Goal: Transaction & Acquisition: Purchase product/service

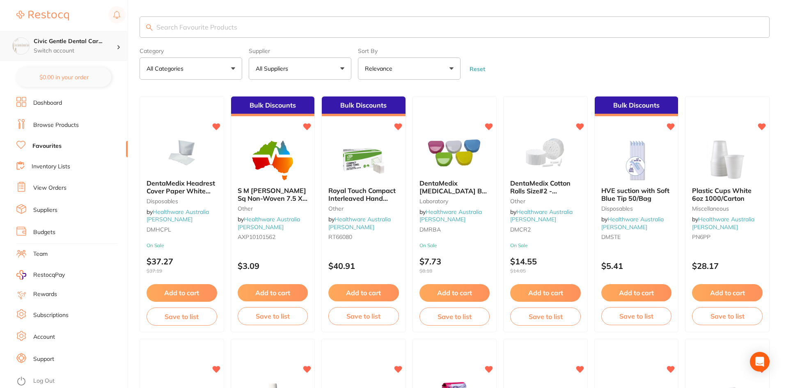
click at [88, 42] on h4 "Civic Gentle Dental Car..." at bounding box center [75, 41] width 83 height 8
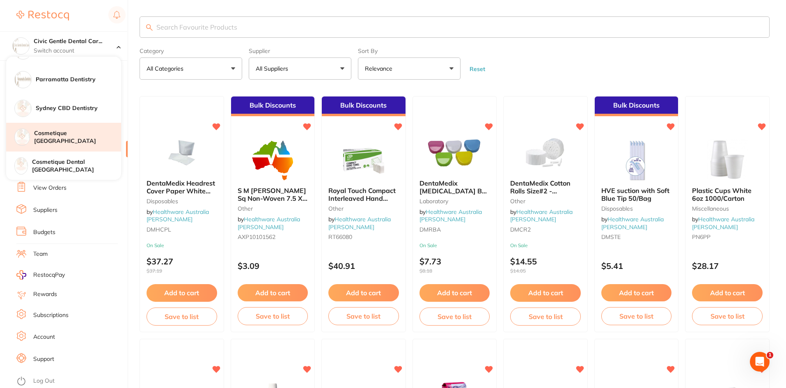
scroll to position [135, 0]
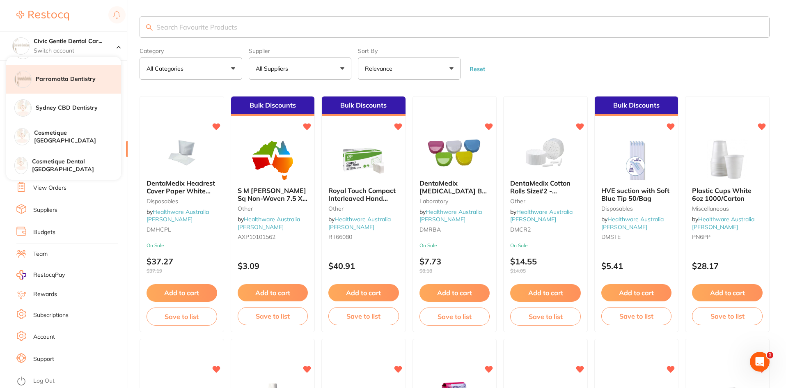
click at [55, 79] on h4 "Parramatta Dentistry" at bounding box center [78, 79] width 85 height 8
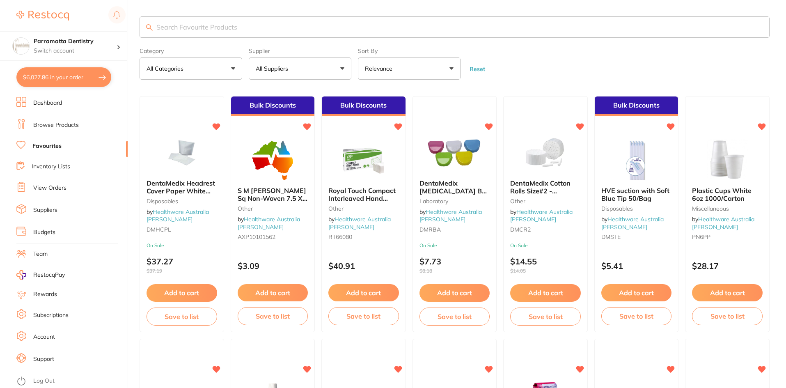
click at [50, 101] on link "Dashboard" at bounding box center [47, 103] width 29 height 8
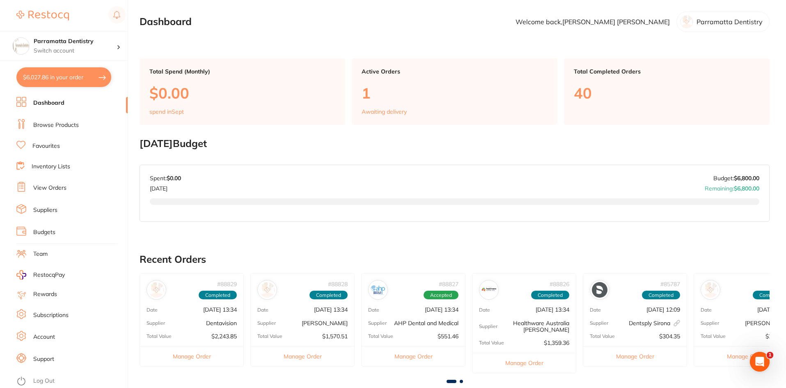
click at [69, 78] on button "$6,027.86 in your order" at bounding box center [63, 77] width 95 height 20
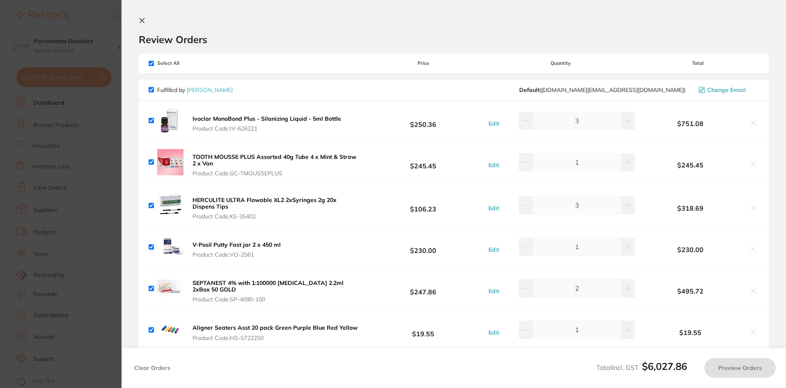
checkbox input "true"
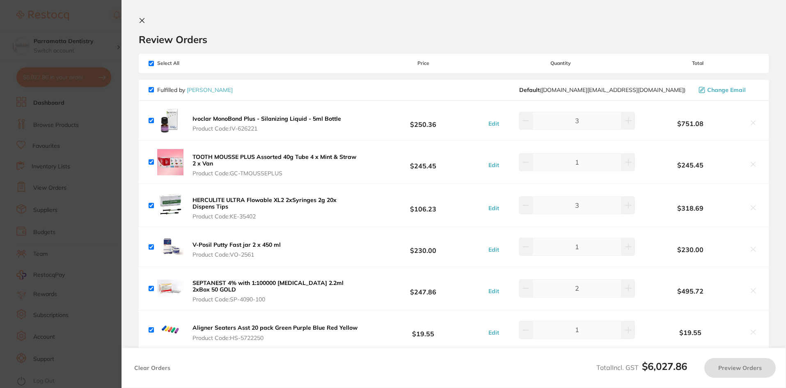
checkbox input "true"
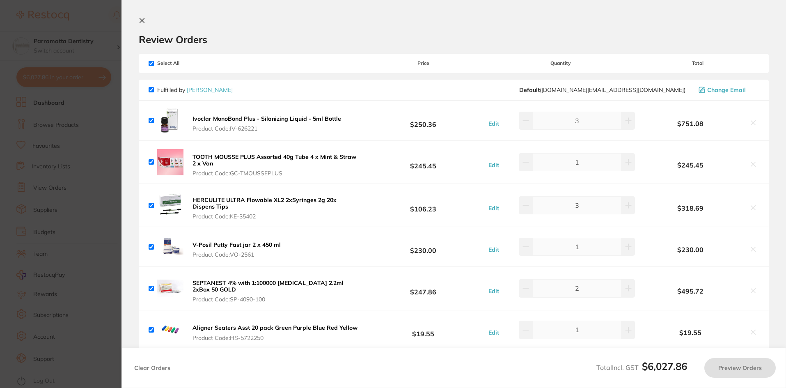
checkbox input "true"
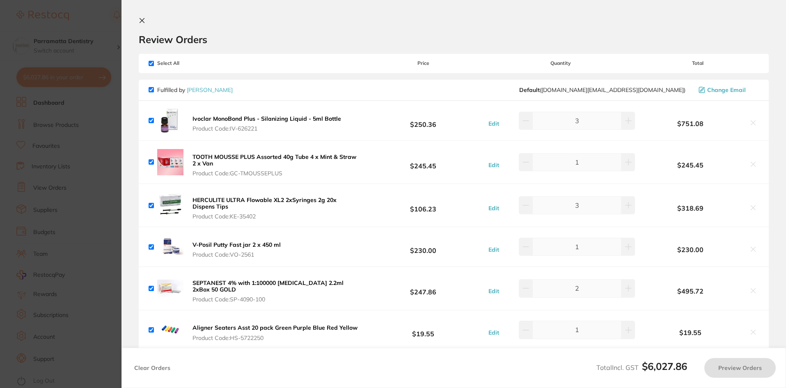
checkbox input "true"
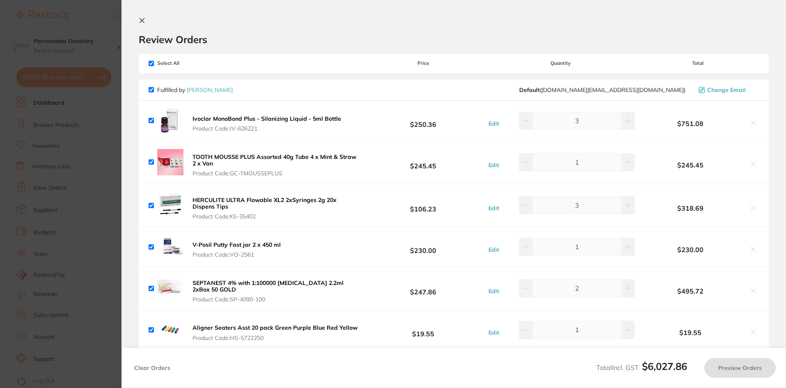
checkbox input "true"
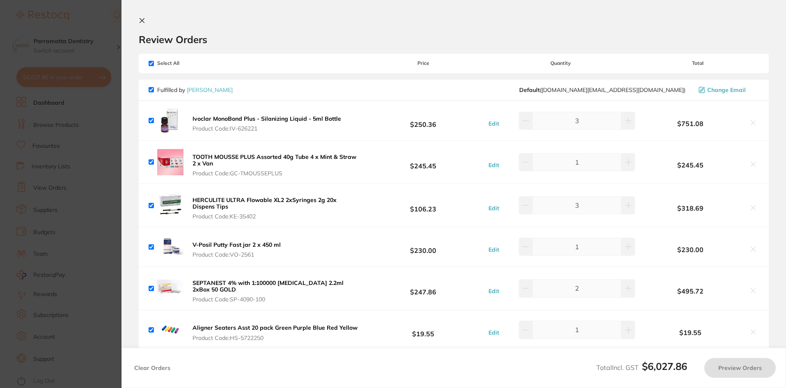
checkbox input "true"
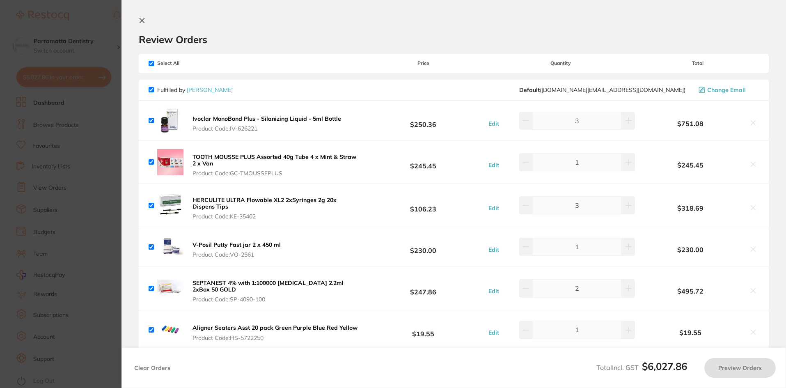
checkbox input "true"
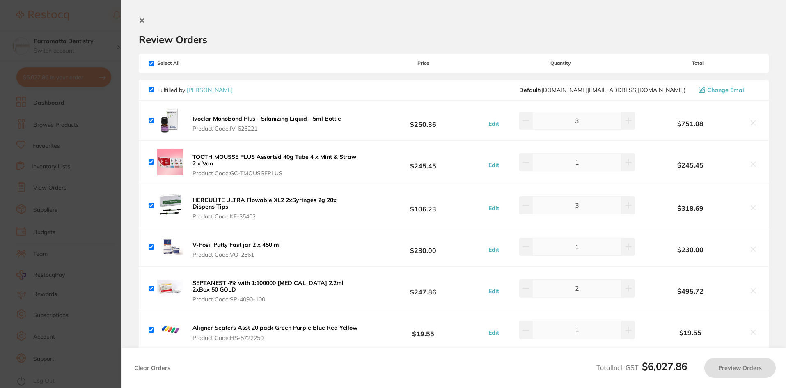
checkbox input "true"
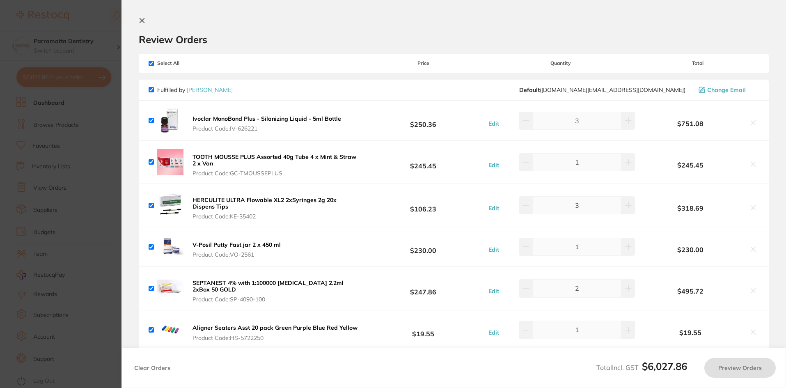
checkbox input "true"
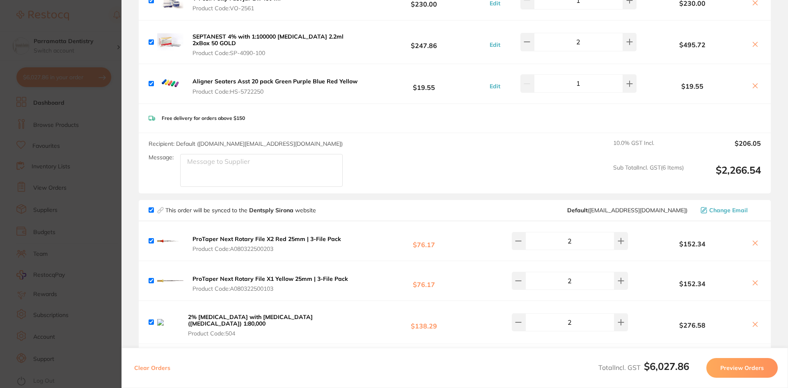
scroll to position [41, 0]
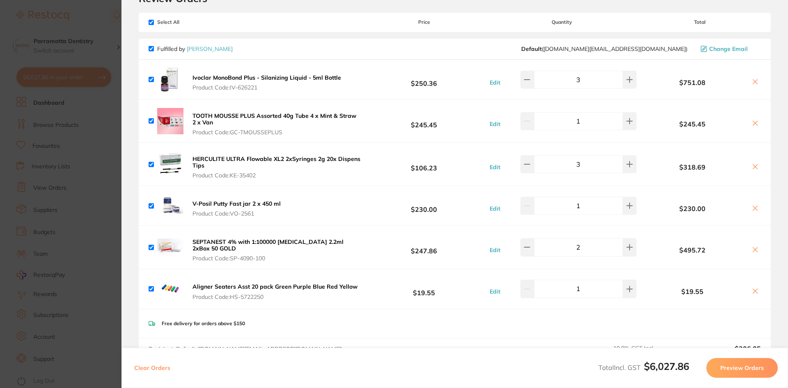
click at [736, 368] on button "Preview Orders" at bounding box center [741, 368] width 71 height 20
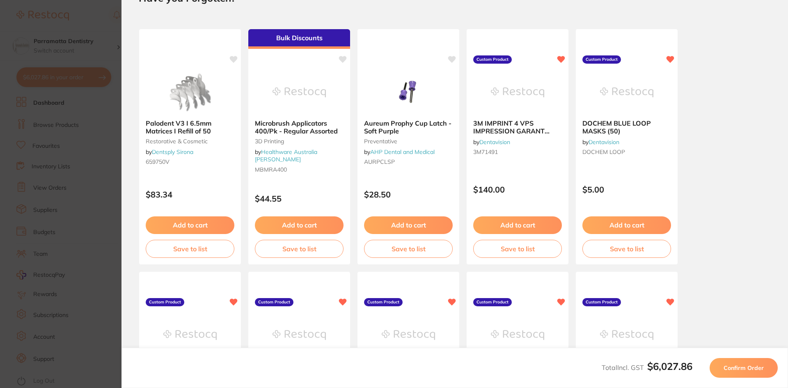
scroll to position [0, 0]
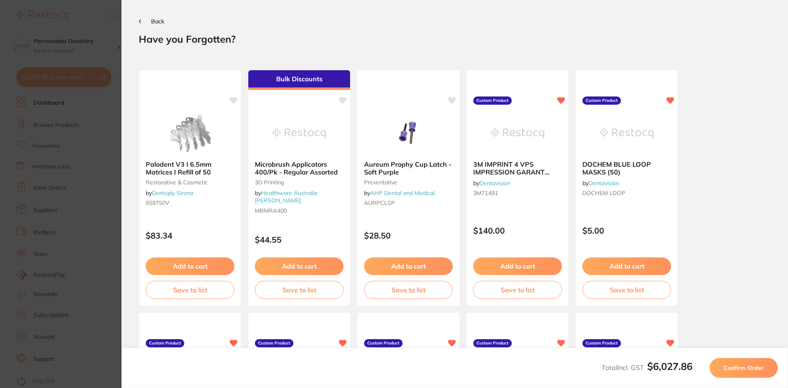
click at [742, 367] on span "Confirm Order" at bounding box center [744, 367] width 40 height 7
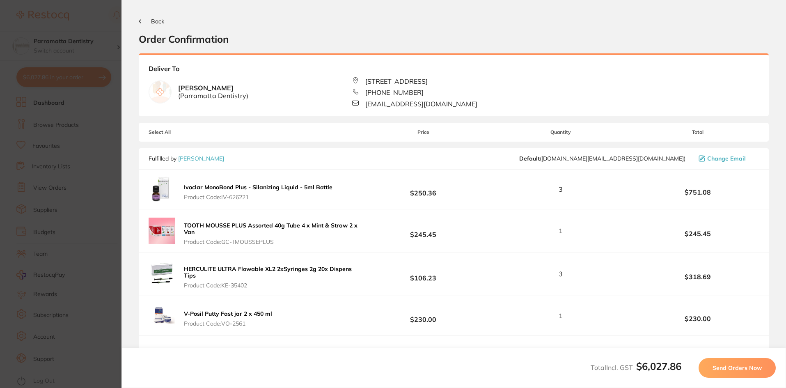
click at [750, 375] on button "Send Orders Now" at bounding box center [737, 368] width 77 height 20
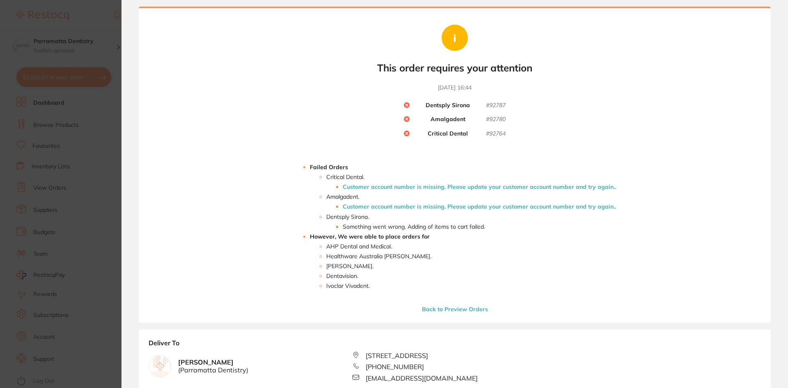
scroll to position [41, 0]
